Goal: Check status: Check status

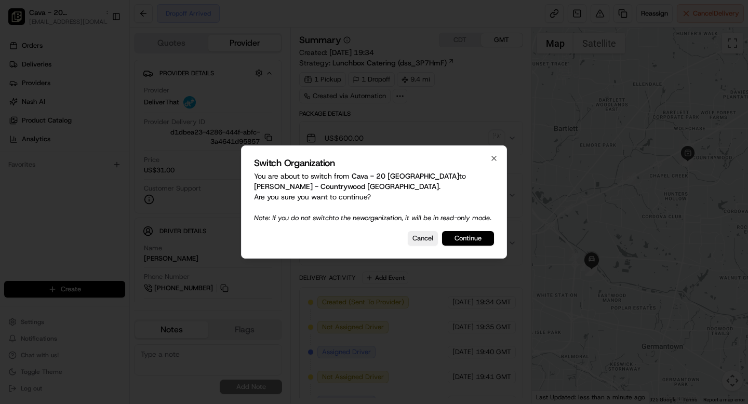
click at [463, 238] on button "Continue" at bounding box center [468, 238] width 52 height 15
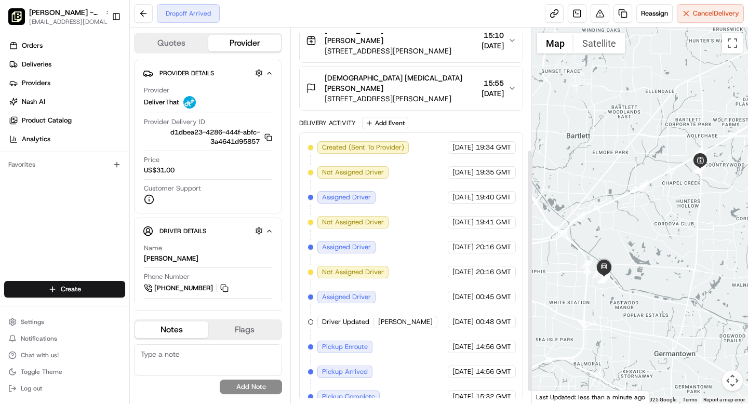
scroll to position [208, 0]
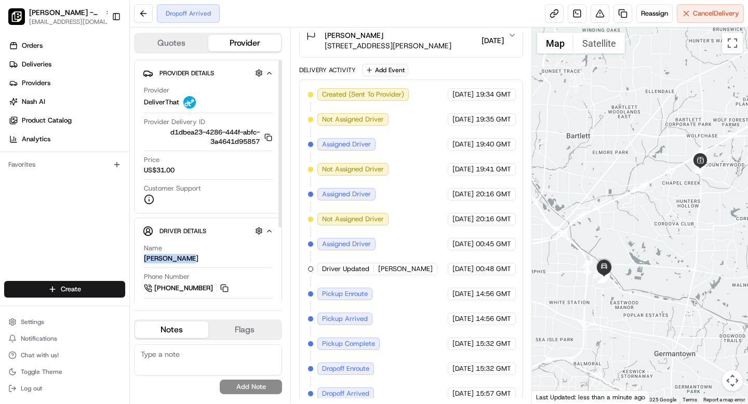
drag, startPoint x: 195, startPoint y: 260, endPoint x: 137, endPoint y: 260, distance: 58.7
click at [136, 260] on div "Driver Details Hidden ( 6 ) Name Terrell Cole Phone Number +1 901 356 5869 Tip …" at bounding box center [208, 313] width 148 height 191
copy div "[PERSON_NAME]"
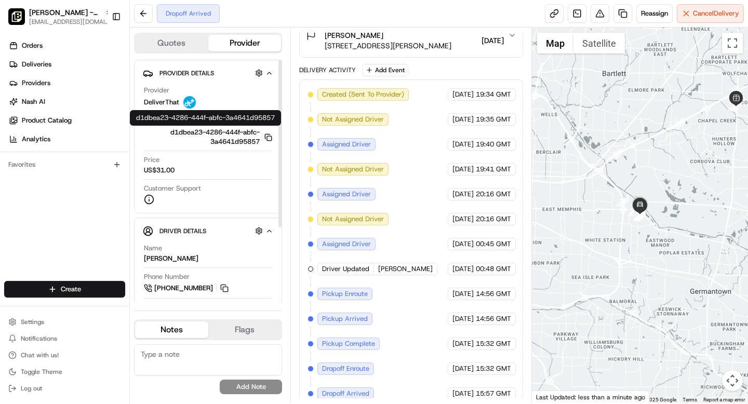
click at [268, 136] on icon "button" at bounding box center [268, 138] width 8 height 8
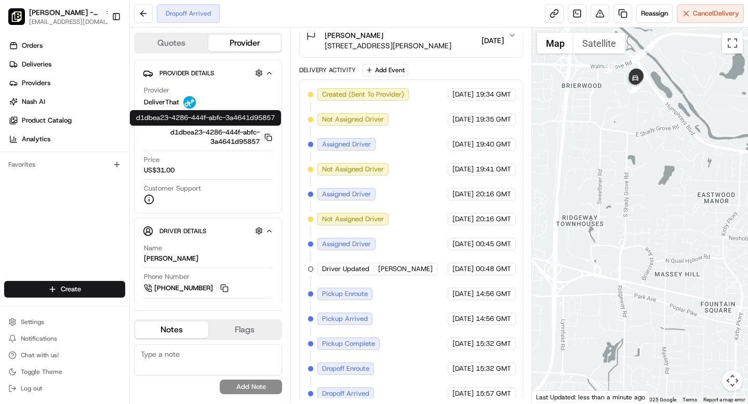
scroll to position [0, 0]
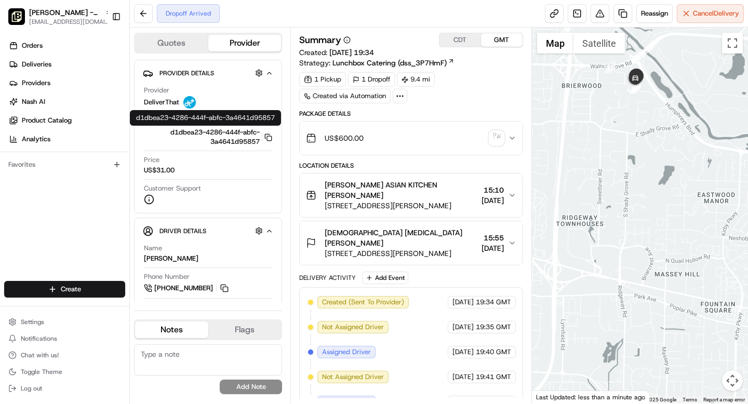
click at [454, 35] on button "CDT" at bounding box center [461, 40] width 42 height 14
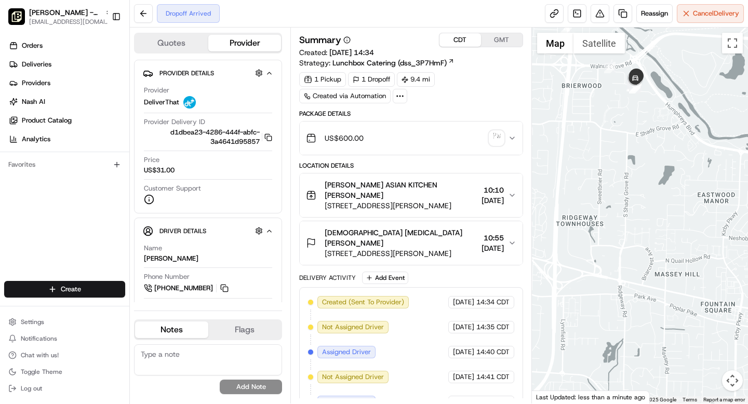
scroll to position [208, 0]
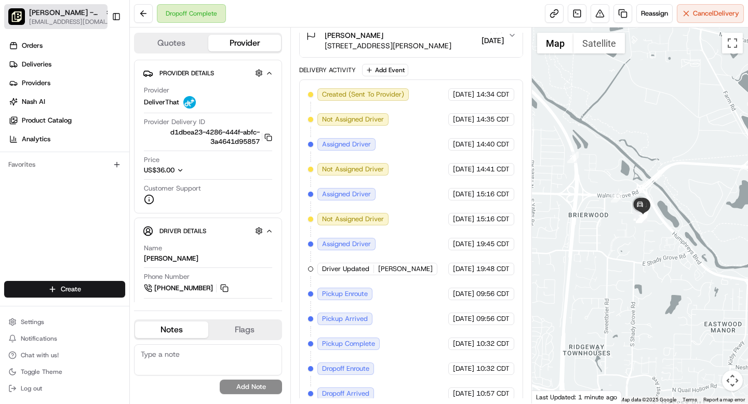
click at [47, 22] on span "[EMAIL_ADDRESS][DOMAIN_NAME]" at bounding box center [70, 22] width 83 height 8
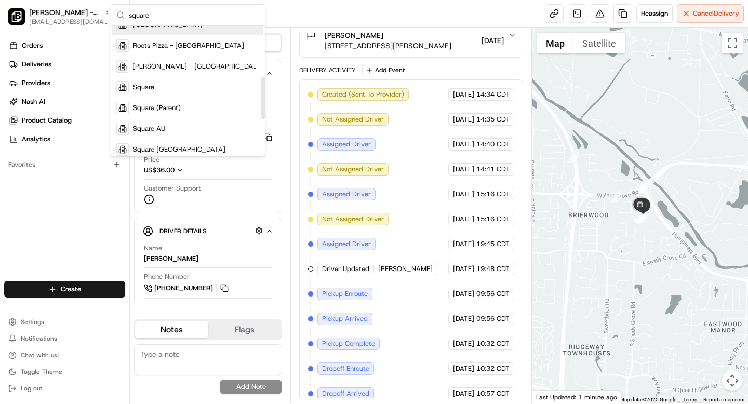
scroll to position [159, 0]
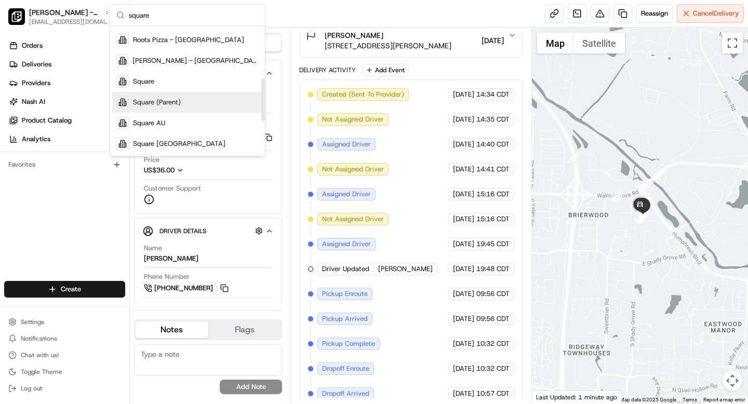
type input "square"
click at [153, 90] on div "Square" at bounding box center [187, 81] width 151 height 21
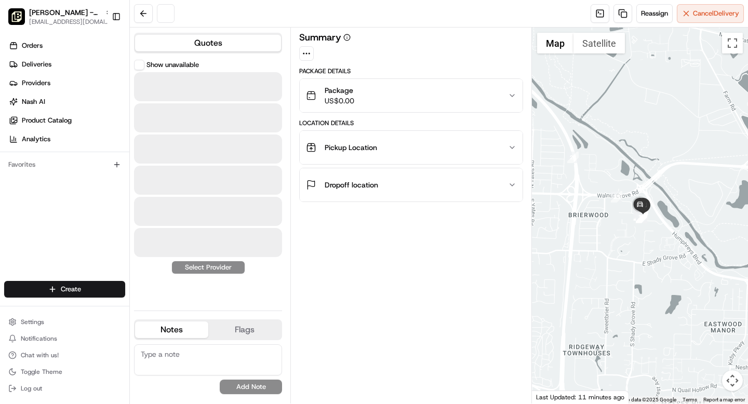
scroll to position [0, 0]
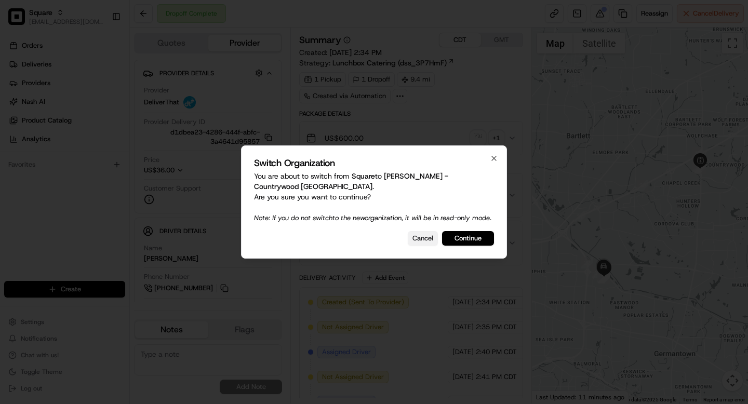
click at [417, 236] on button "Cancel" at bounding box center [423, 238] width 30 height 15
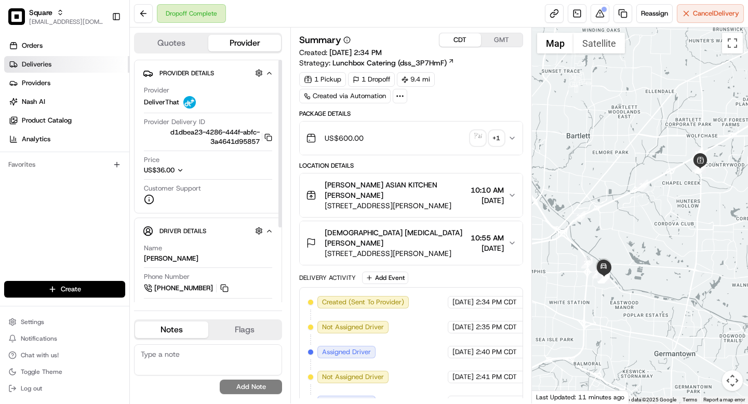
click at [45, 61] on span "Deliveries" at bounding box center [37, 64] width 30 height 9
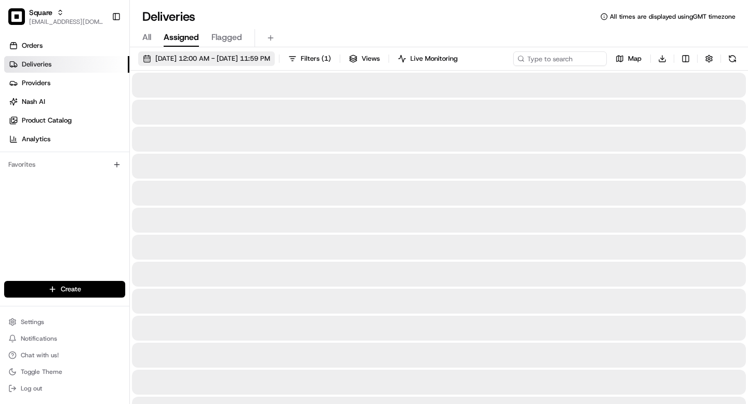
click at [181, 61] on span "08/21/2025 12:00 AM - 08/21/2025 11:59 PM" at bounding box center [212, 58] width 115 height 9
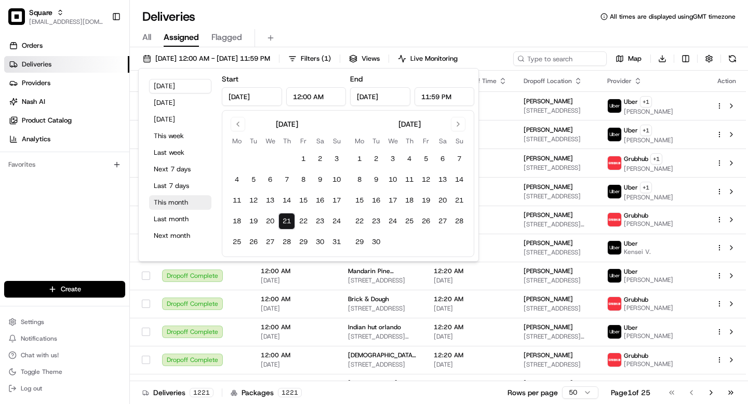
click at [177, 201] on button "This month" at bounding box center [180, 202] width 62 height 15
type input "Aug 1, 2025"
type input "Aug 31, 2025"
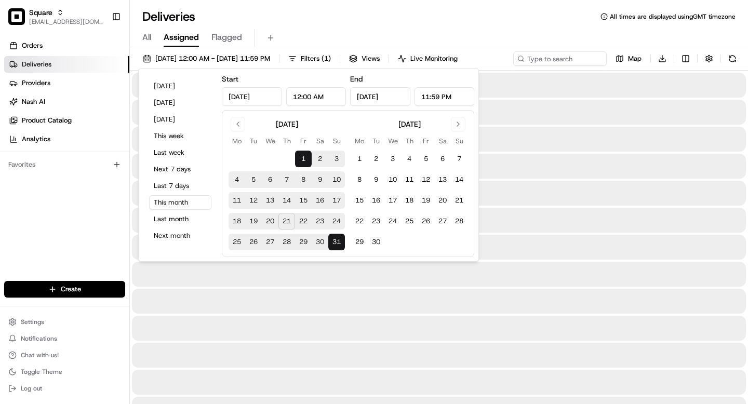
click at [565, 90] on div at bounding box center [439, 85] width 614 height 25
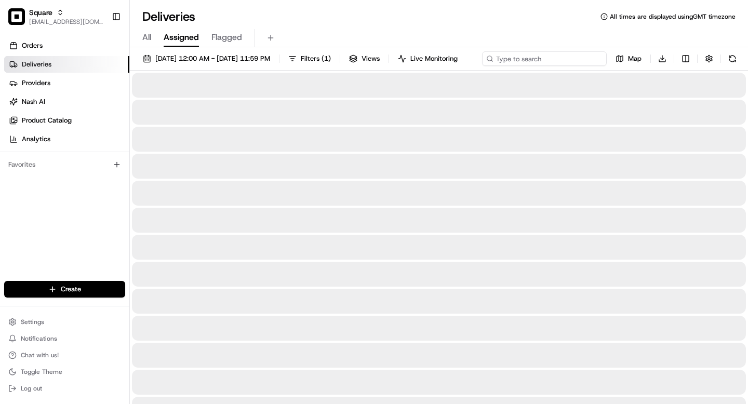
click at [550, 59] on div "08/01/2025 12:00 AM - 08/31/2025 11:59 PM Filters ( 1 ) Views Live Monitoring M…" at bounding box center [439, 60] width 618 height 19
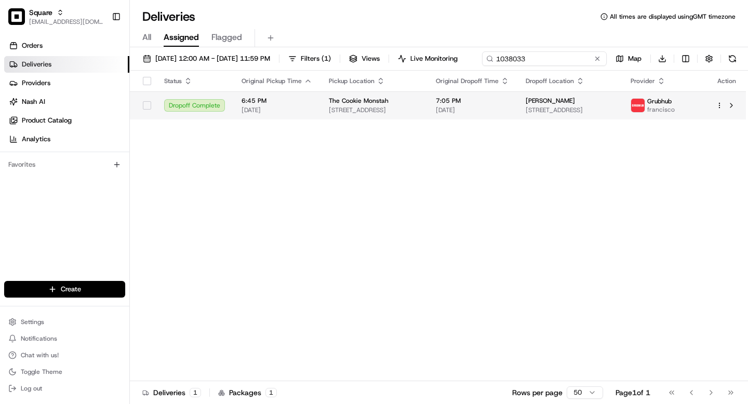
type input "1038033"
click at [596, 132] on div "Status Original Pickup Time Pickup Location Original Dropoff Time Dropoff Locat…" at bounding box center [438, 226] width 616 height 311
click at [579, 105] on div "Laura Fitzgerald 80 Highland Ave, Salem, MA 01970, USA" at bounding box center [570, 106] width 89 height 18
click at [606, 107] on span "80 Highland Ave, Salem, MA 01970, USA" at bounding box center [570, 110] width 89 height 8
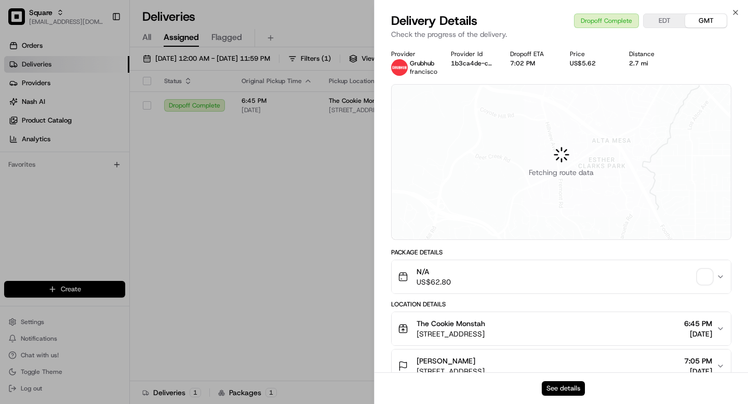
click at [559, 391] on button "See details" at bounding box center [563, 388] width 43 height 15
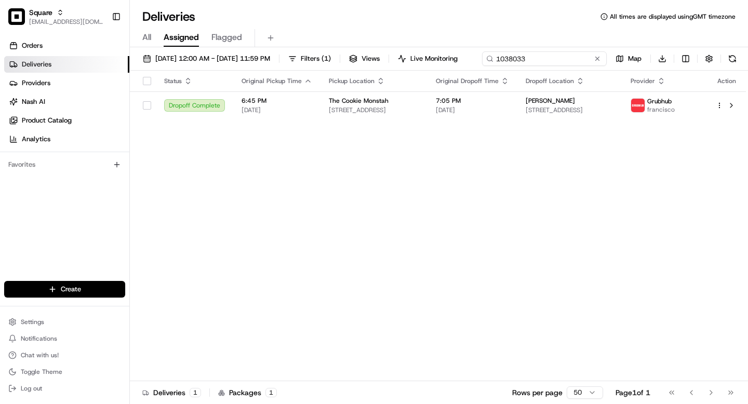
click at [542, 59] on div "08/01/2025 12:00 AM - 08/31/2025 11:59 PM Filters ( 1 ) Views Live Monitoring 1…" at bounding box center [439, 60] width 618 height 19
click at [536, 62] on div "08/01/2025 12:00 AM - 08/31/2025 11:59 PM Filters ( 1 ) Views Live Monitoring 1…" at bounding box center [439, 60] width 618 height 19
click at [546, 60] on div "08/01/2025 12:00 AM - 08/31/2025 11:59 PM Filters ( 1 ) Views Live Monitoring 1…" at bounding box center [439, 60] width 618 height 19
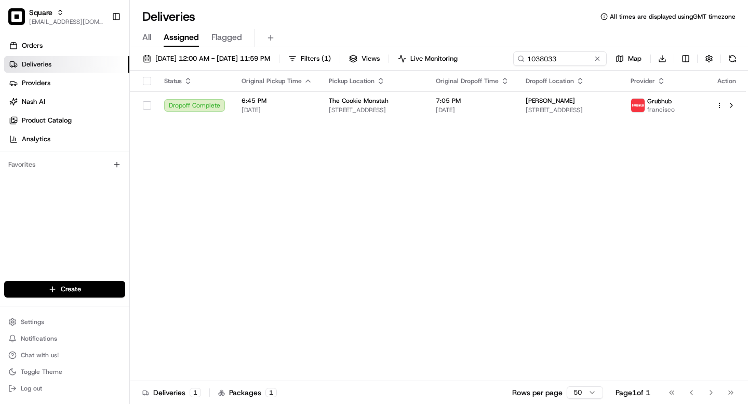
click at [546, 60] on div "08/01/2025 12:00 AM - 08/31/2025 11:59 PM Filters ( 1 ) Views Live Monitoring 1…" at bounding box center [439, 60] width 618 height 19
click at [544, 60] on div "08/01/2025 12:00 AM - 08/31/2025 11:59 PM Filters ( 1 ) Views Live Monitoring 1…" at bounding box center [439, 60] width 618 height 19
click at [482, 66] on input "1038033" at bounding box center [544, 58] width 125 height 15
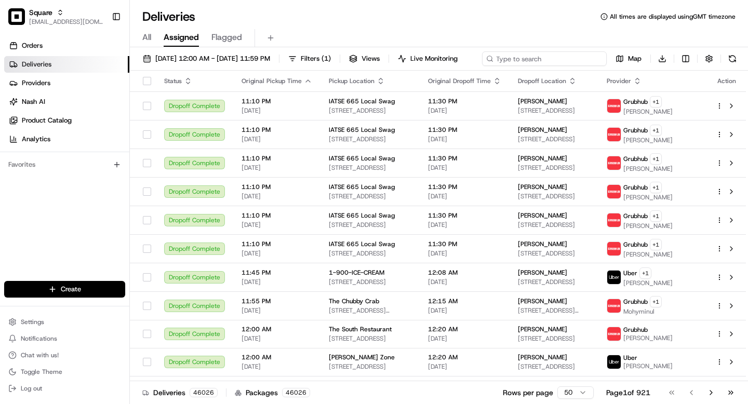
click at [482, 66] on input at bounding box center [544, 58] width 125 height 15
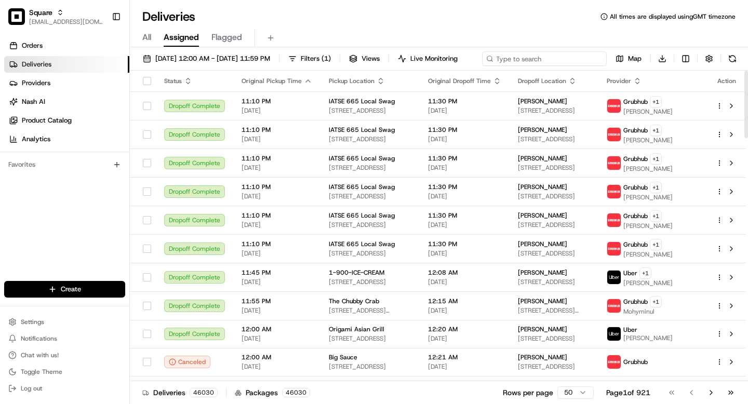
click at [482, 66] on input at bounding box center [544, 58] width 125 height 15
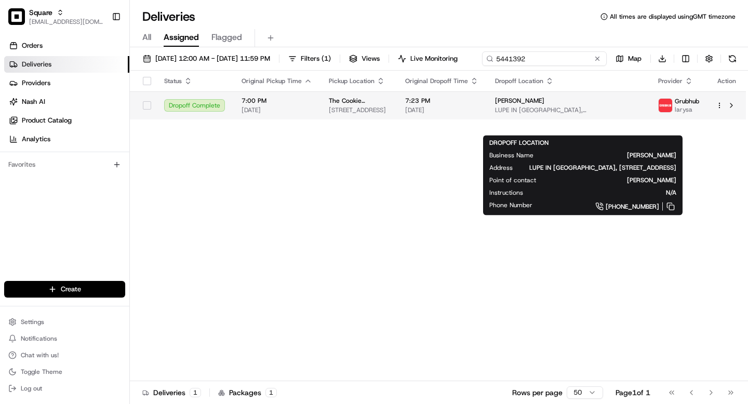
type input "5441392"
click at [529, 126] on body "Square grace@usenash.com Toggle Sidebar Orders Deliveries Providers Nash AI Pro…" at bounding box center [374, 202] width 748 height 404
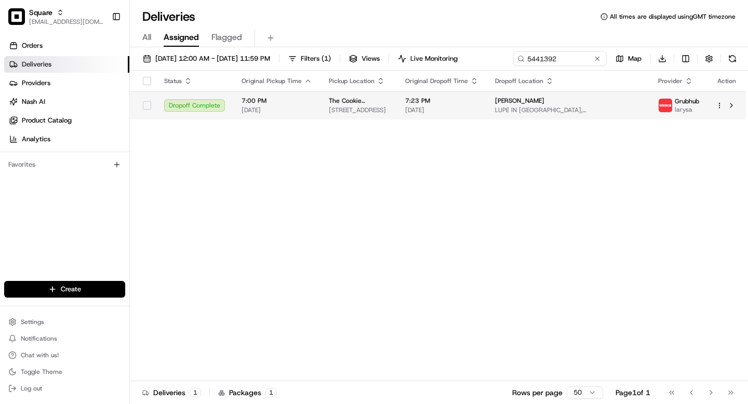
click at [487, 115] on td "7:23 PM 08/20/2025" at bounding box center [442, 105] width 90 height 28
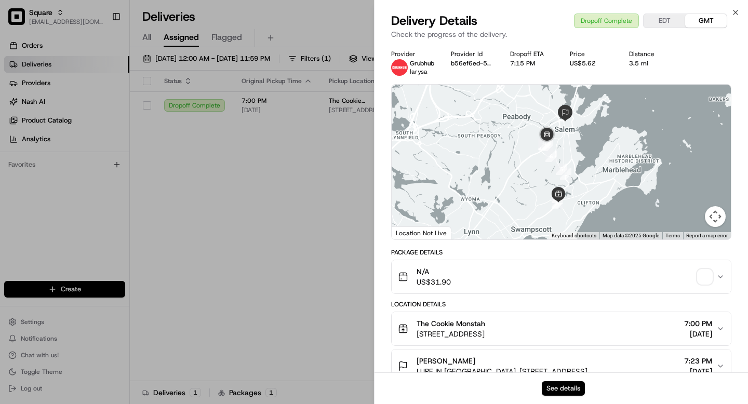
click at [565, 388] on button "See details" at bounding box center [563, 388] width 43 height 15
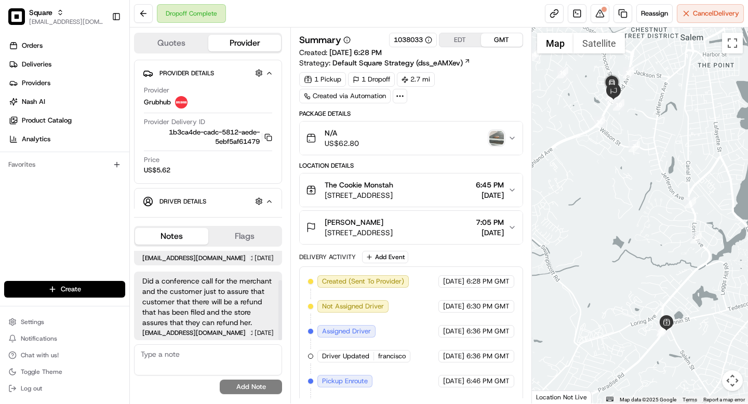
click at [393, 225] on div "[PERSON_NAME]" at bounding box center [359, 222] width 68 height 10
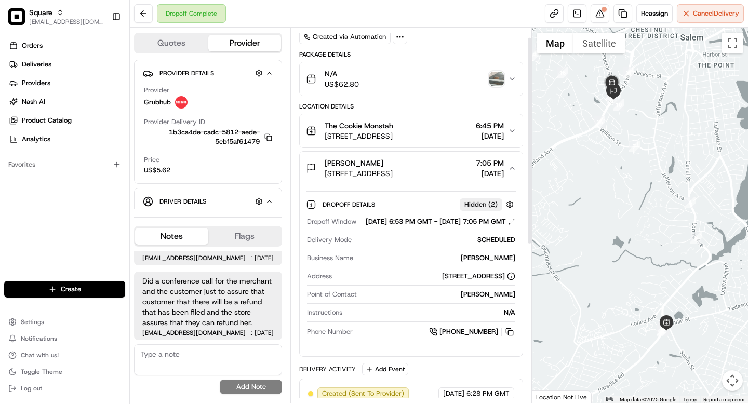
scroll to position [86, 0]
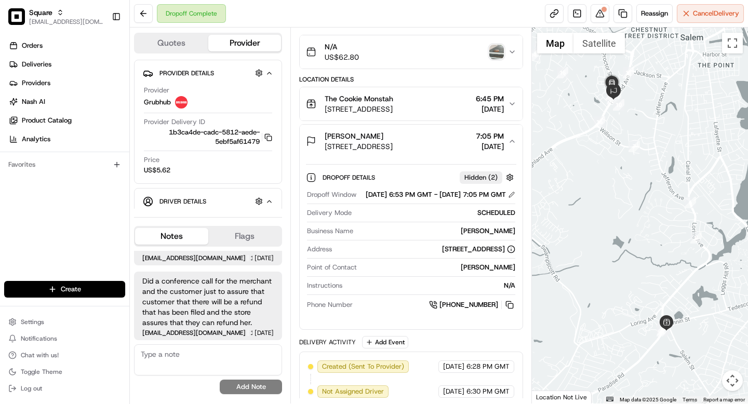
click at [496, 56] on img "button" at bounding box center [496, 52] width 15 height 15
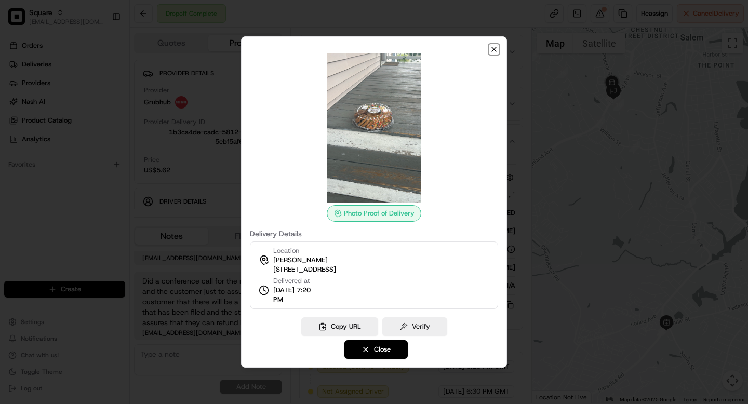
click at [493, 48] on icon "button" at bounding box center [494, 49] width 4 height 4
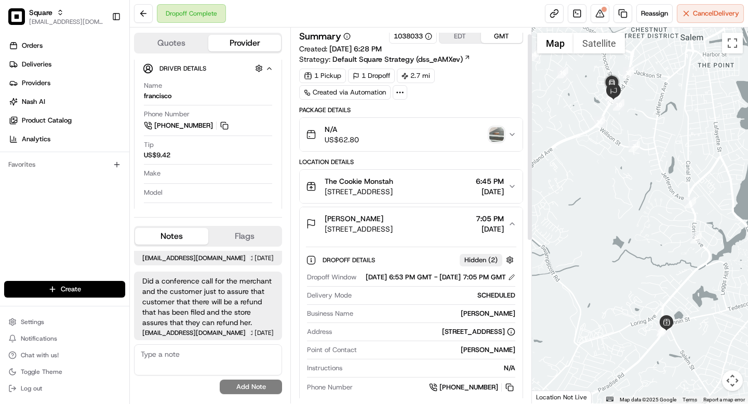
scroll to position [0, 0]
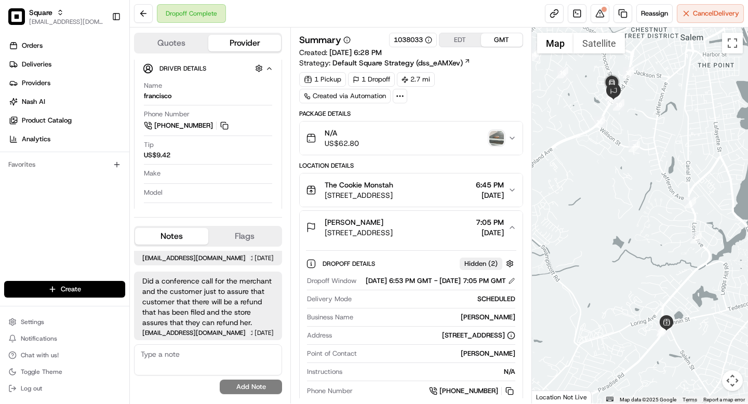
click at [509, 138] on icon "button" at bounding box center [512, 138] width 8 height 8
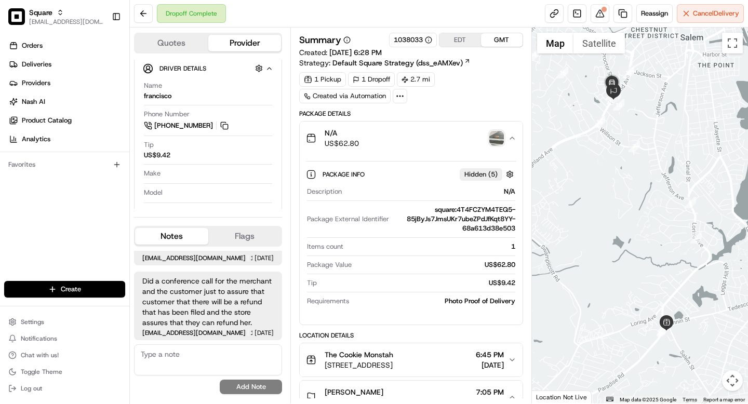
click at [494, 139] on img "button" at bounding box center [496, 138] width 15 height 15
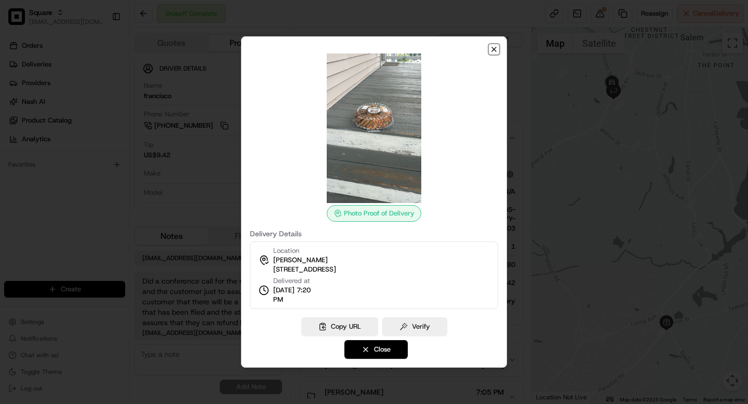
click at [495, 50] on icon "button" at bounding box center [494, 49] width 4 height 4
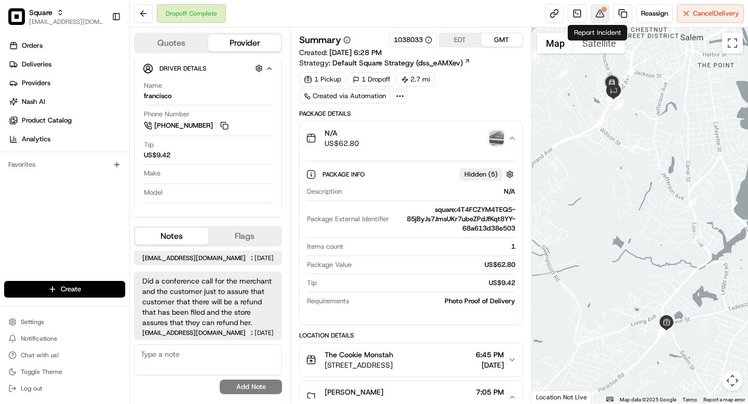
click at [596, 18] on button at bounding box center [600, 13] width 19 height 19
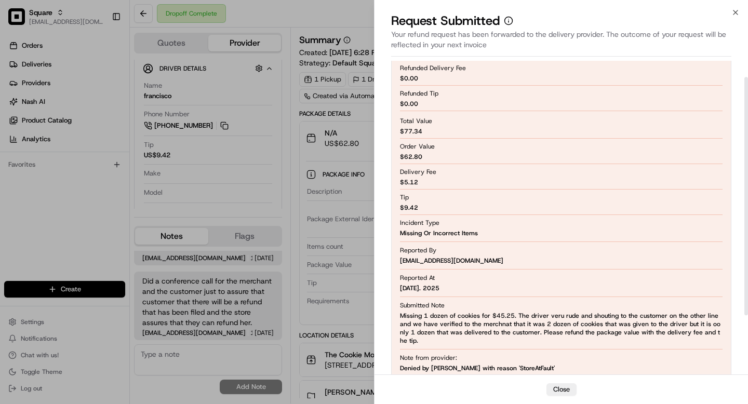
scroll to position [99, 0]
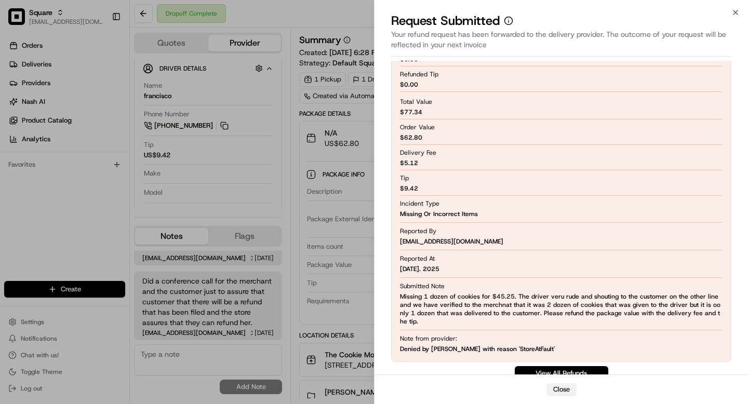
click at [559, 389] on button "Close" at bounding box center [562, 389] width 30 height 12
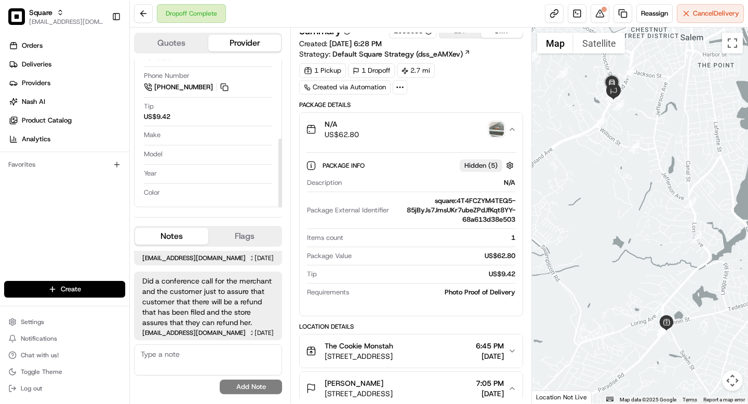
scroll to position [0, 0]
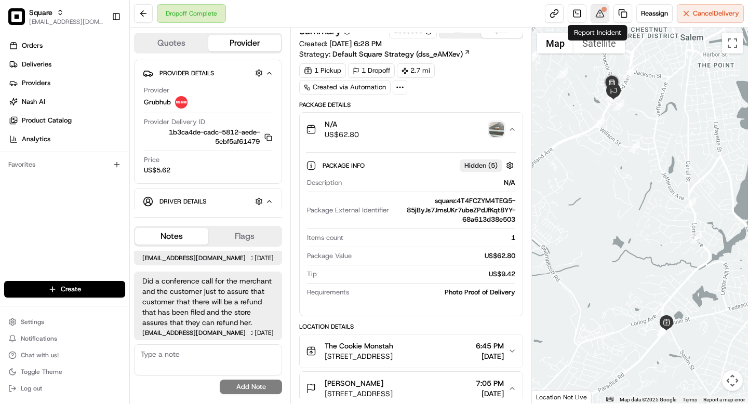
click at [600, 18] on button at bounding box center [600, 13] width 19 height 19
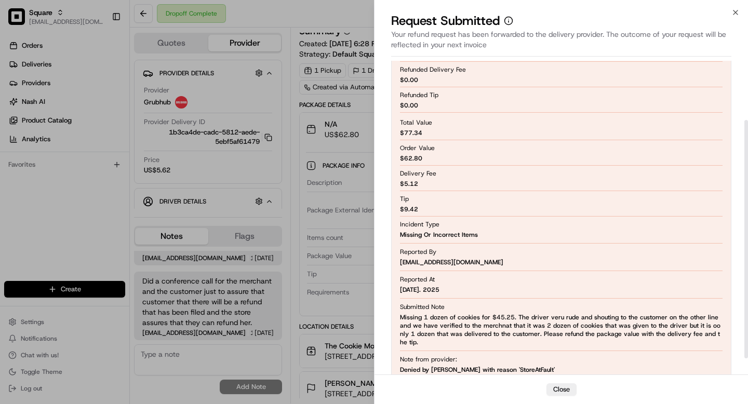
scroll to position [99, 0]
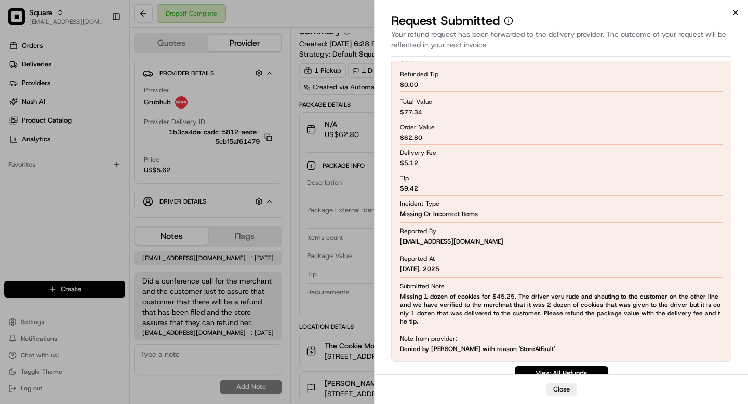
click at [734, 16] on icon "button" at bounding box center [736, 12] width 8 height 8
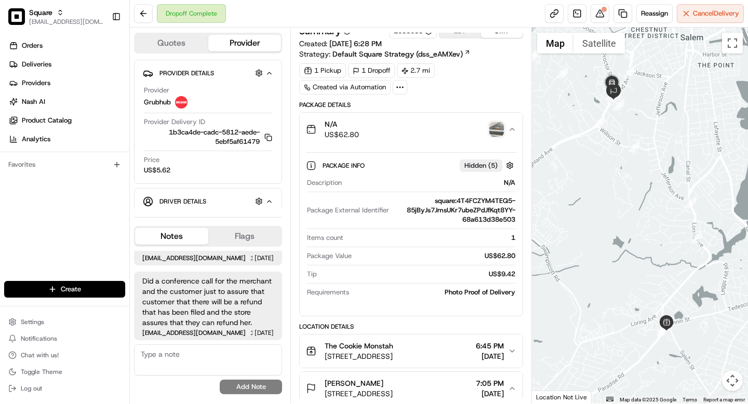
click at [495, 131] on img "button" at bounding box center [496, 129] width 15 height 15
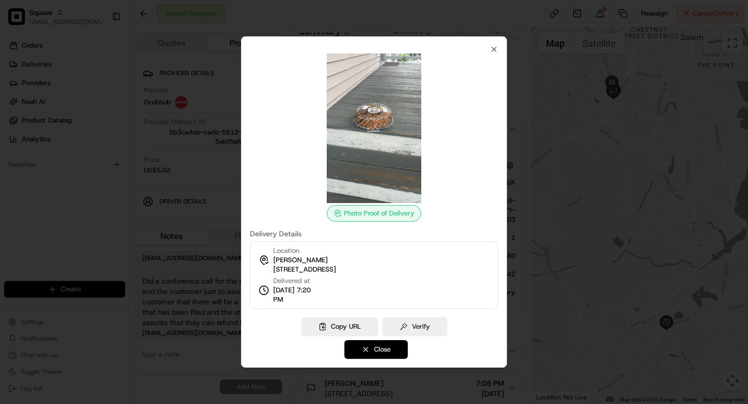
click at [387, 349] on button "Close" at bounding box center [375, 349] width 63 height 19
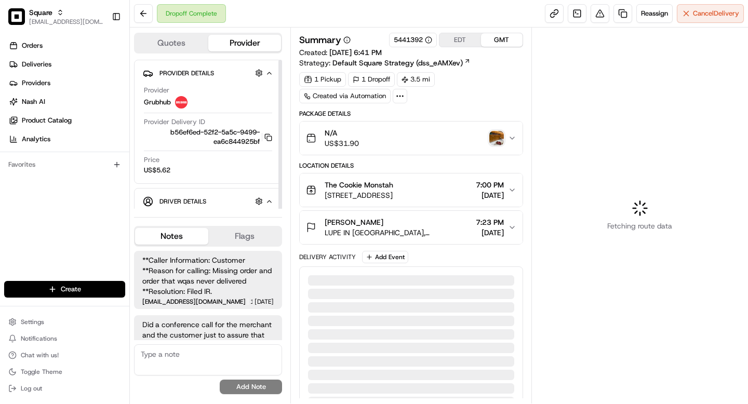
scroll to position [44, 0]
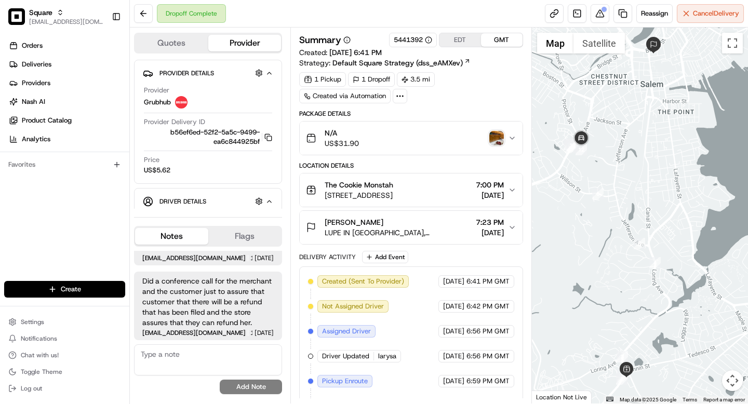
click at [496, 140] on img "button" at bounding box center [496, 138] width 15 height 15
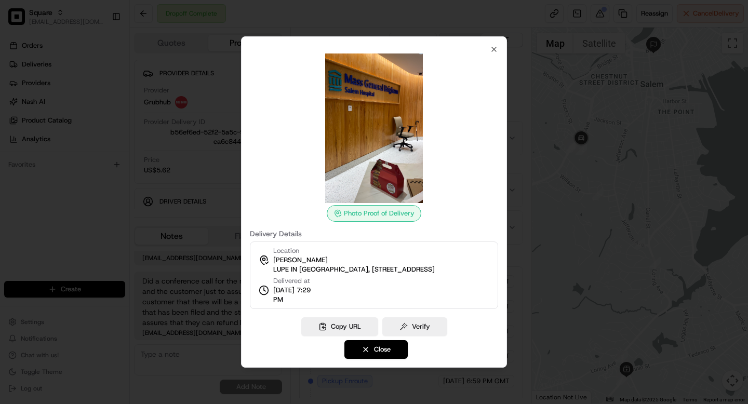
scroll to position [0, 0]
click at [494, 47] on icon "button" at bounding box center [494, 49] width 8 height 8
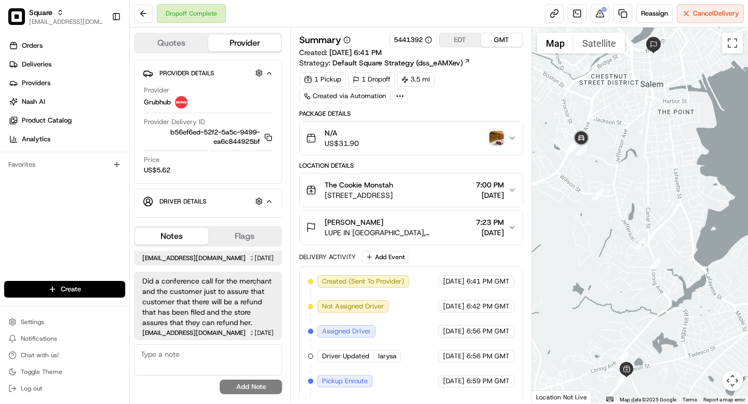
click at [448, 231] on span "LUPE IN PACU UNIT, 80 Highland Avenue, Salem, MA 01970, USA" at bounding box center [398, 233] width 147 height 10
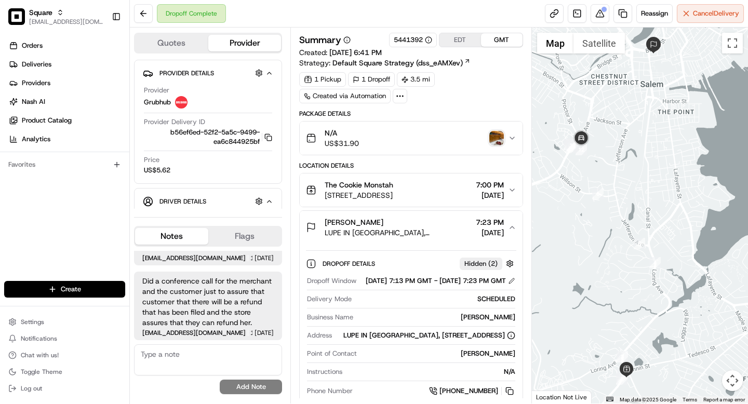
click at [457, 141] on div "N/A US$31.90" at bounding box center [407, 138] width 202 height 21
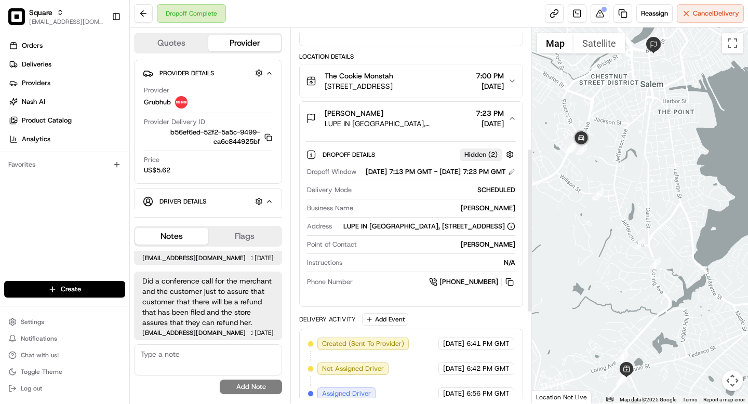
scroll to position [281, 0]
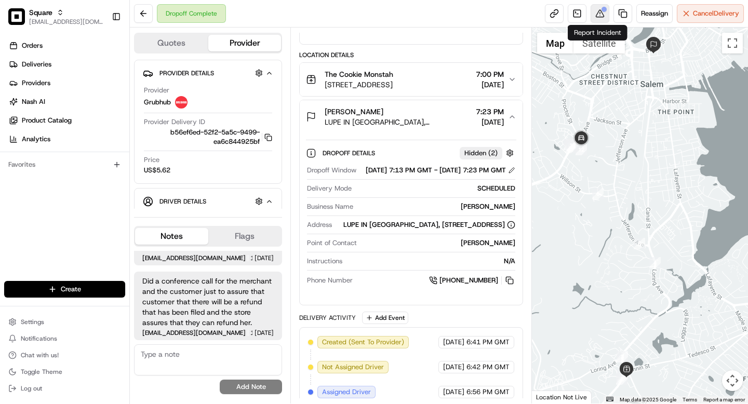
click at [599, 15] on button at bounding box center [600, 13] width 19 height 19
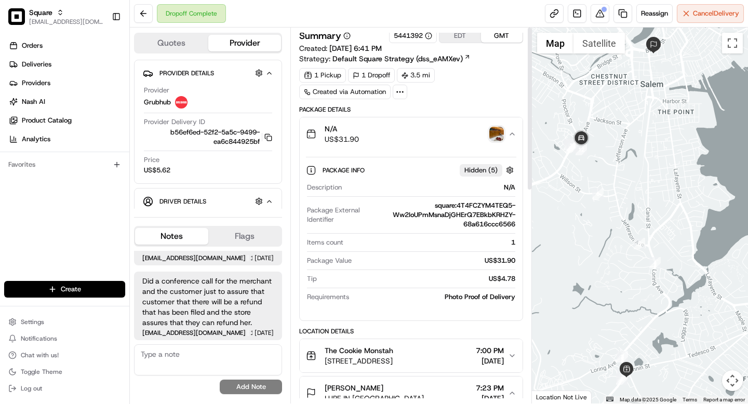
scroll to position [0, 0]
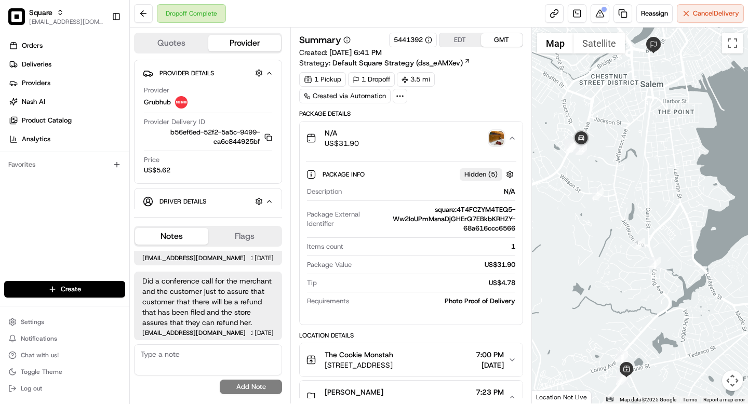
click at [499, 137] on img "button" at bounding box center [496, 138] width 15 height 15
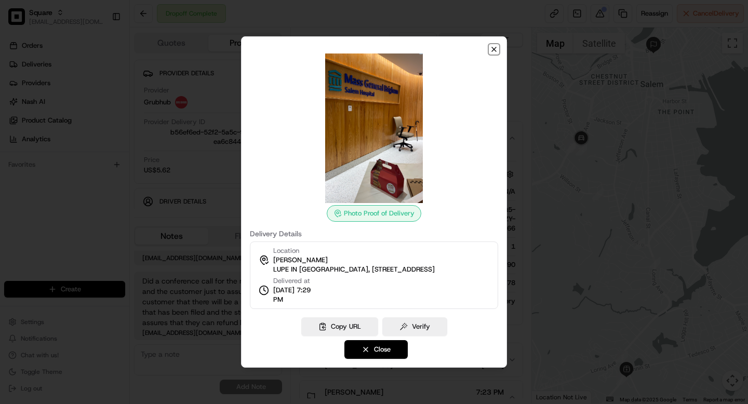
click at [494, 50] on icon "button" at bounding box center [494, 49] width 8 height 8
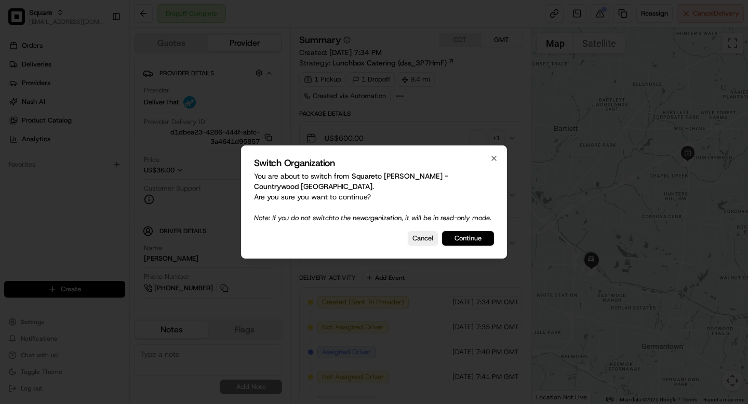
click at [461, 239] on button "Continue" at bounding box center [468, 238] width 52 height 15
